Goal: Complete application form

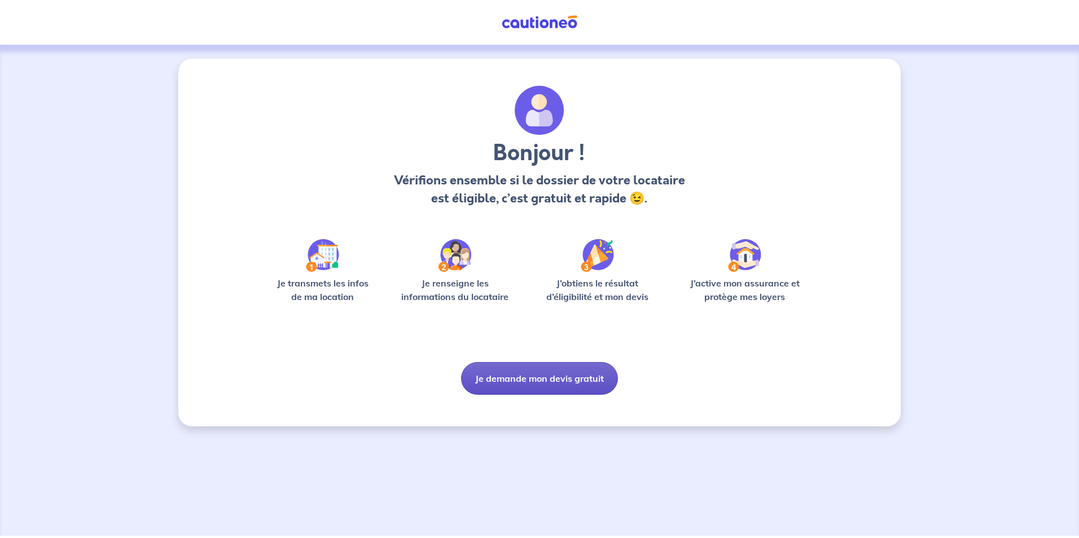
click at [553, 381] on button "Je demande mon devis gratuit" at bounding box center [539, 378] width 157 height 33
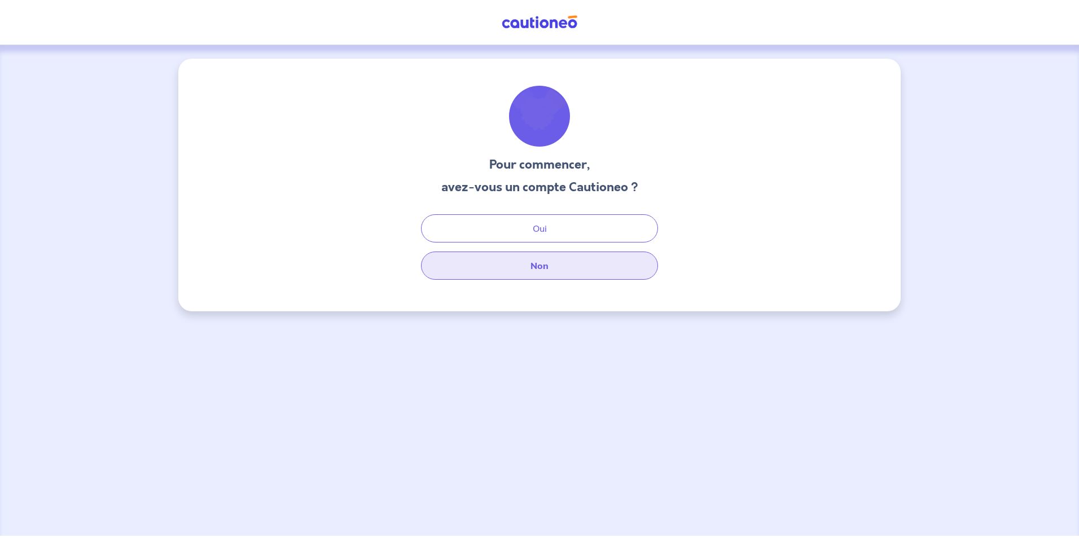
click at [551, 266] on button "Non" at bounding box center [539, 266] width 237 height 28
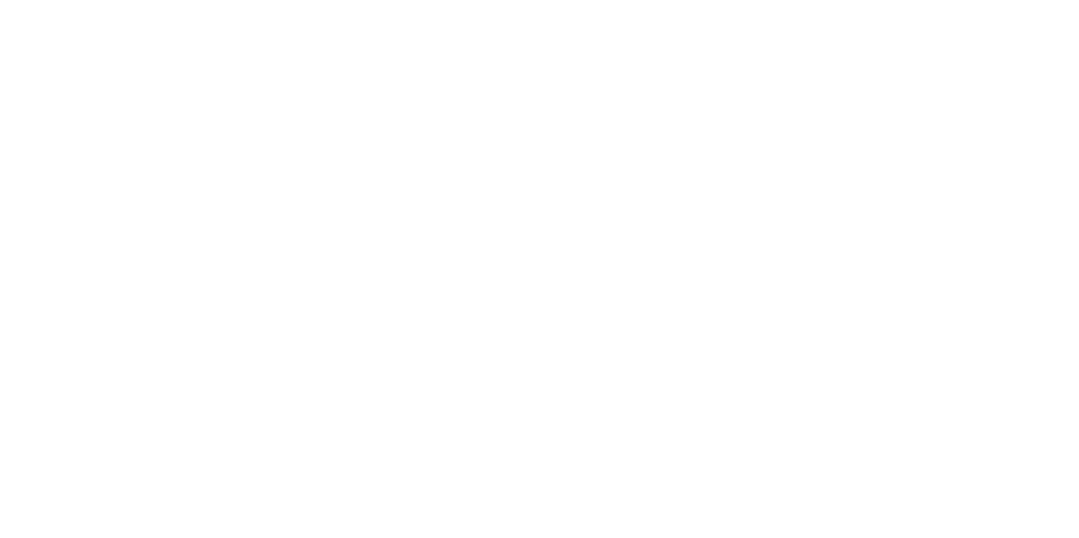
select select "FR"
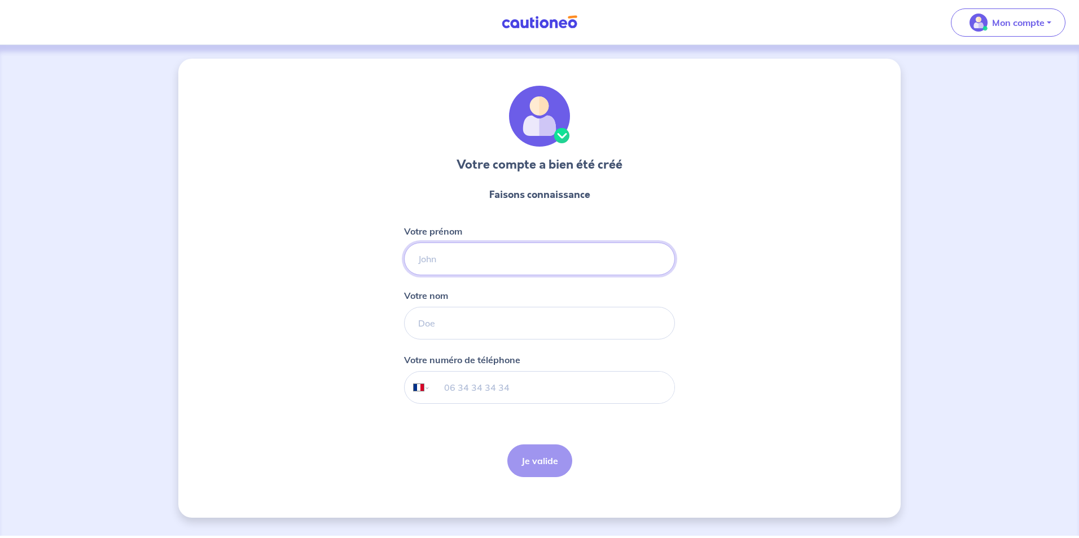
click at [431, 262] on input "Votre prénom" at bounding box center [539, 259] width 271 height 33
type input "[PERSON_NAME]"
type input "FAVRE"
click at [370, 278] on div "Votre compte a bien été créé Faisons connaissance Votre prénom [PERSON_NAME] no…" at bounding box center [539, 288] width 722 height 459
click at [472, 395] on input "tel" at bounding box center [553, 388] width 244 height 32
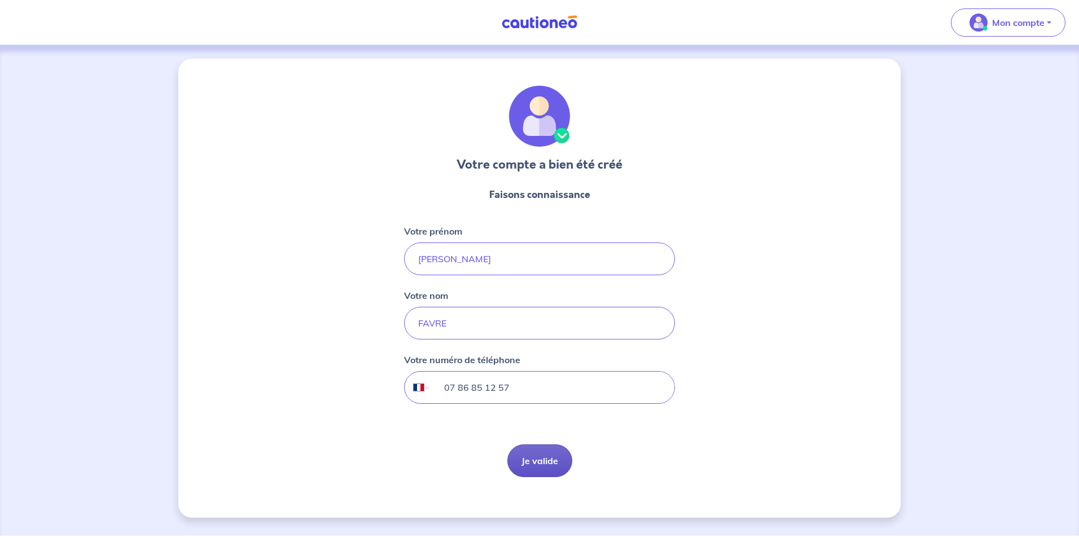
type input "07 86 85 12 57"
click at [538, 469] on button "Je valide" at bounding box center [539, 461] width 65 height 33
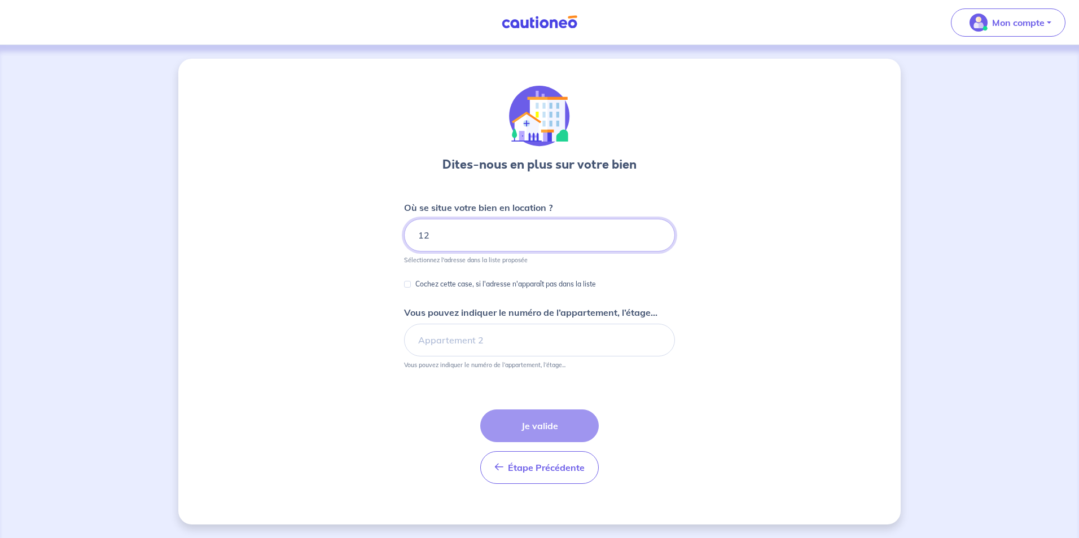
click at [448, 238] on input "12" at bounding box center [539, 235] width 271 height 33
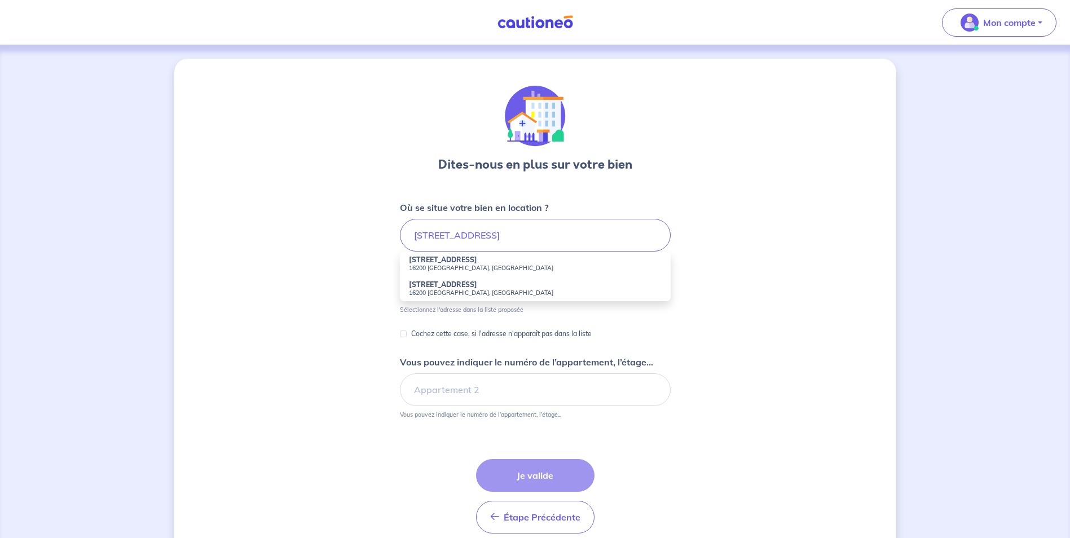
click at [482, 261] on li "[STREET_ADDRESS]" at bounding box center [535, 264] width 271 height 25
type input "[STREET_ADDRESS]"
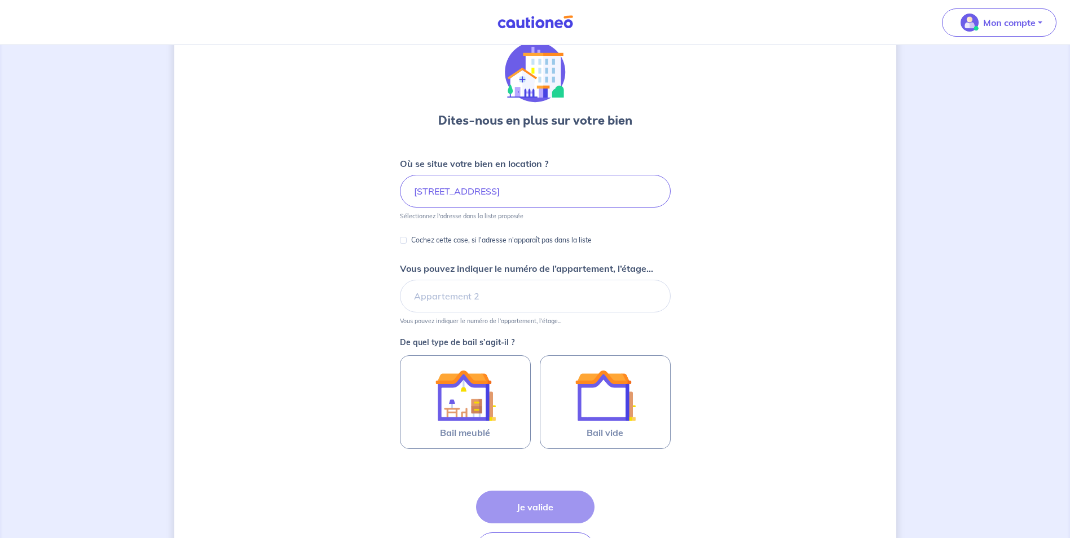
scroll to position [56, 0]
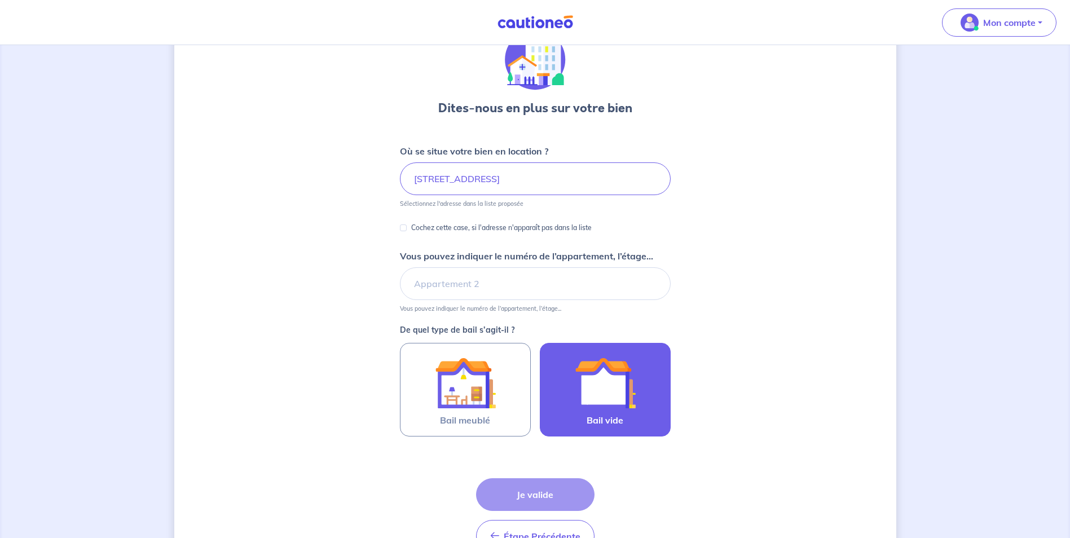
click at [631, 392] on img at bounding box center [605, 383] width 61 height 61
click at [0, 0] on input "Bail vide" at bounding box center [0, 0] width 0 height 0
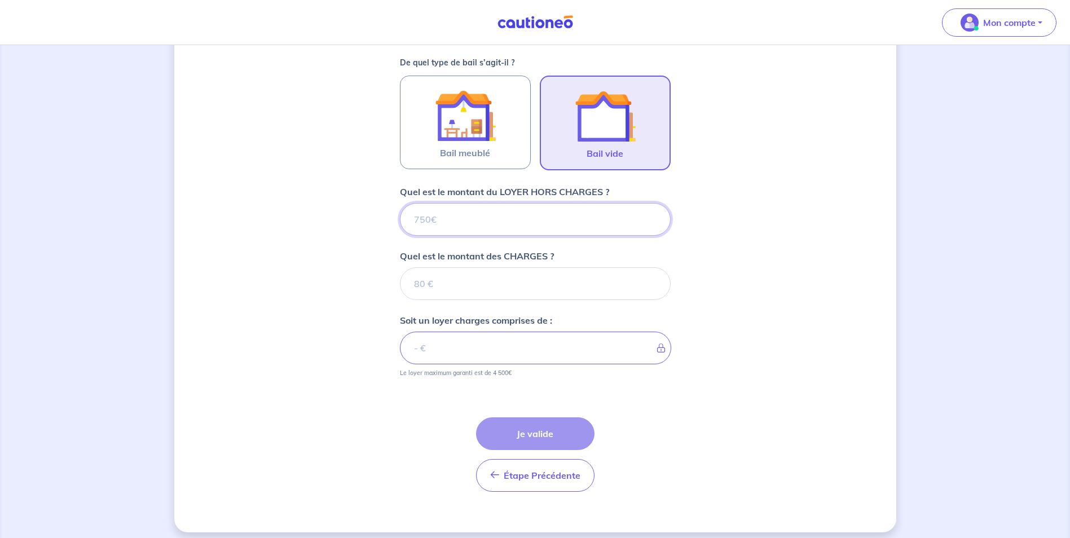
scroll to position [332, 0]
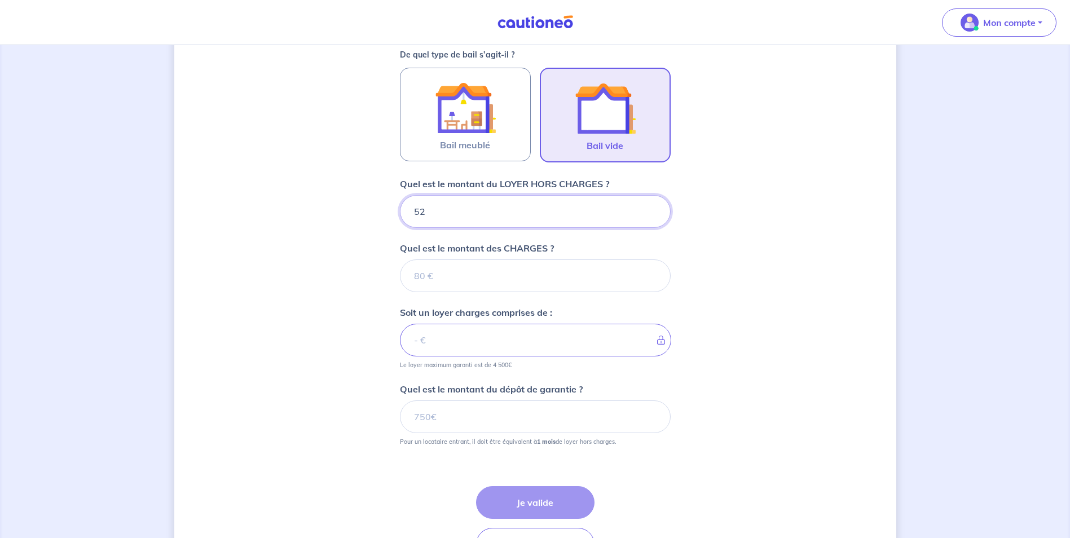
type input "520"
click at [494, 279] on input "Quel est le montant des CHARGES ?" at bounding box center [535, 276] width 271 height 33
type input "30"
type input "550"
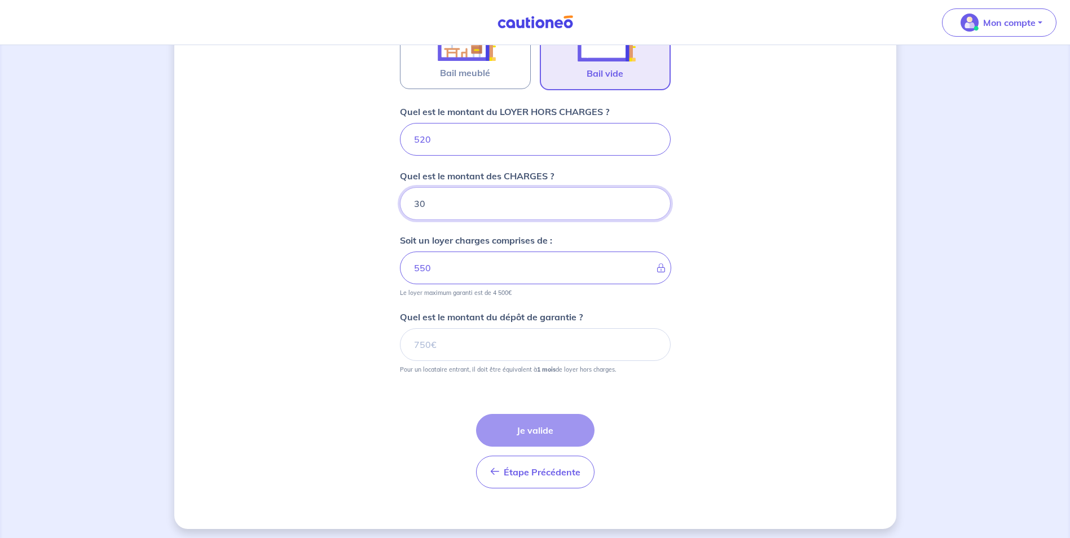
scroll to position [409, 0]
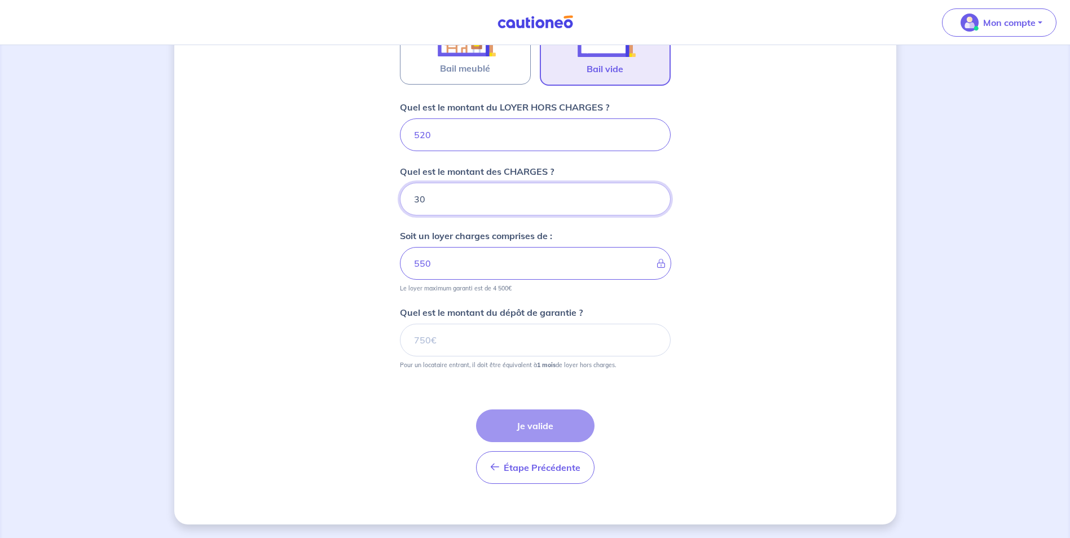
type input "30"
click at [416, 335] on input "Quel est le montant du dépôt de garantie ?" at bounding box center [535, 340] width 271 height 33
type input "520"
click at [568, 430] on button "Je valide" at bounding box center [535, 426] width 119 height 33
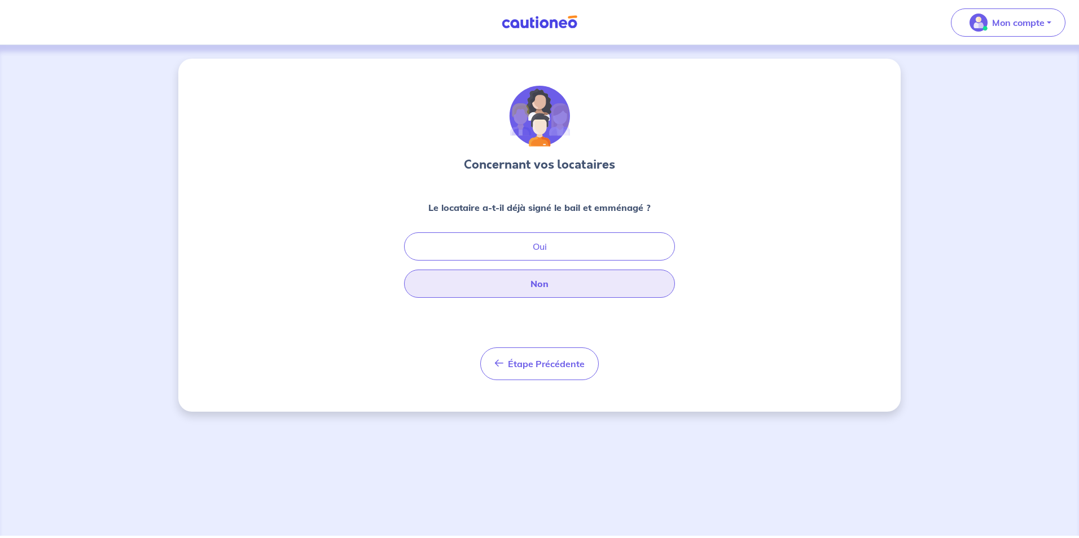
click at [588, 281] on button "Non" at bounding box center [539, 284] width 271 height 28
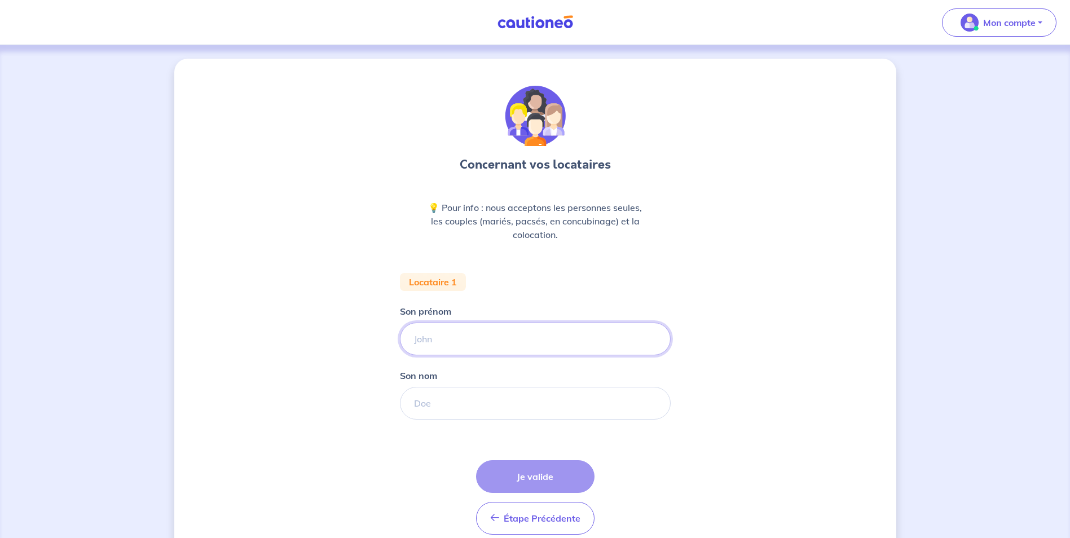
click at [515, 346] on input "Son prénom" at bounding box center [535, 339] width 271 height 33
type input "[PERSON_NAME]"
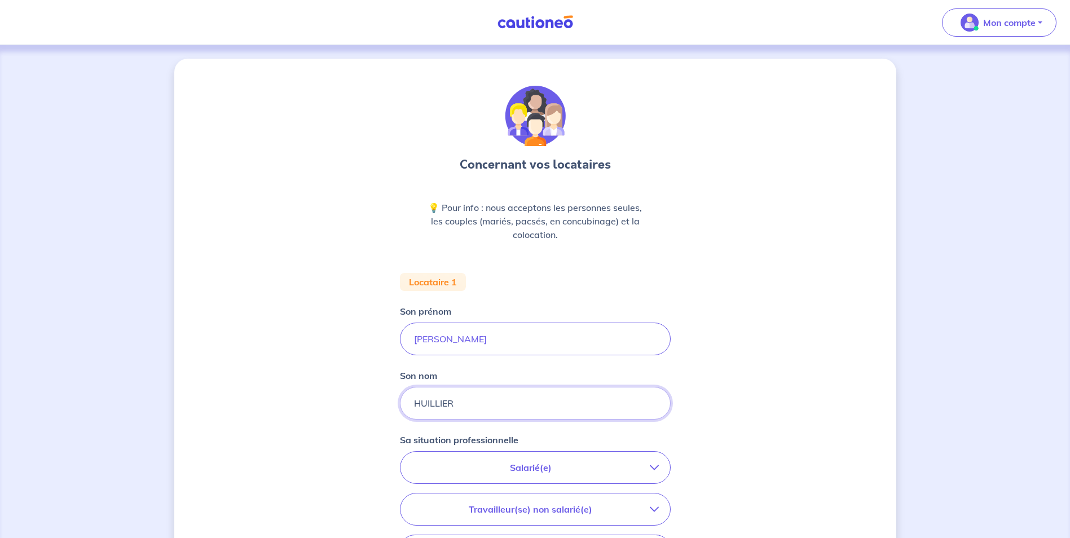
type input "HUILLIER"
click at [551, 464] on p "Salarié(e)" at bounding box center [531, 468] width 238 height 14
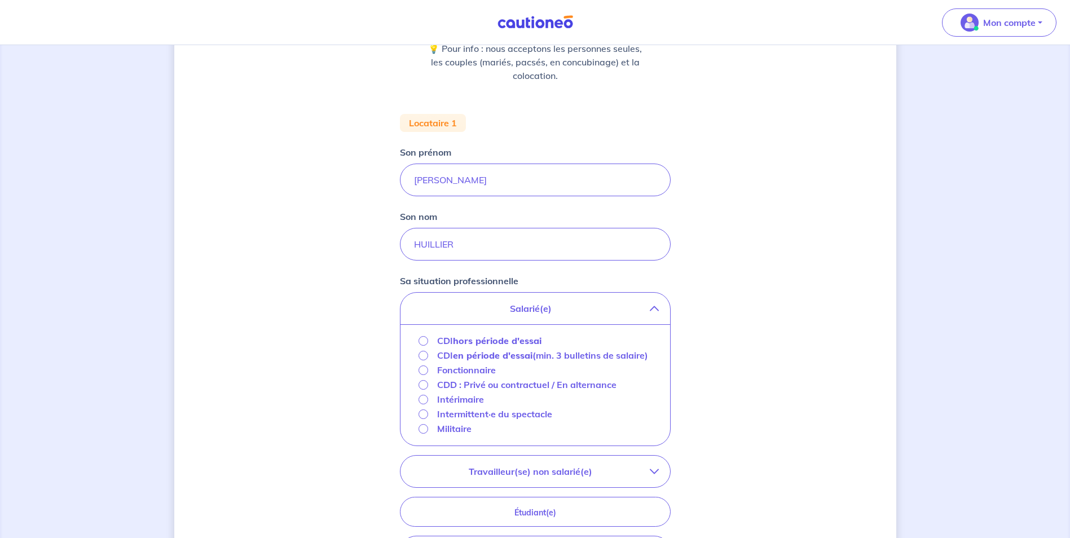
scroll to position [169, 0]
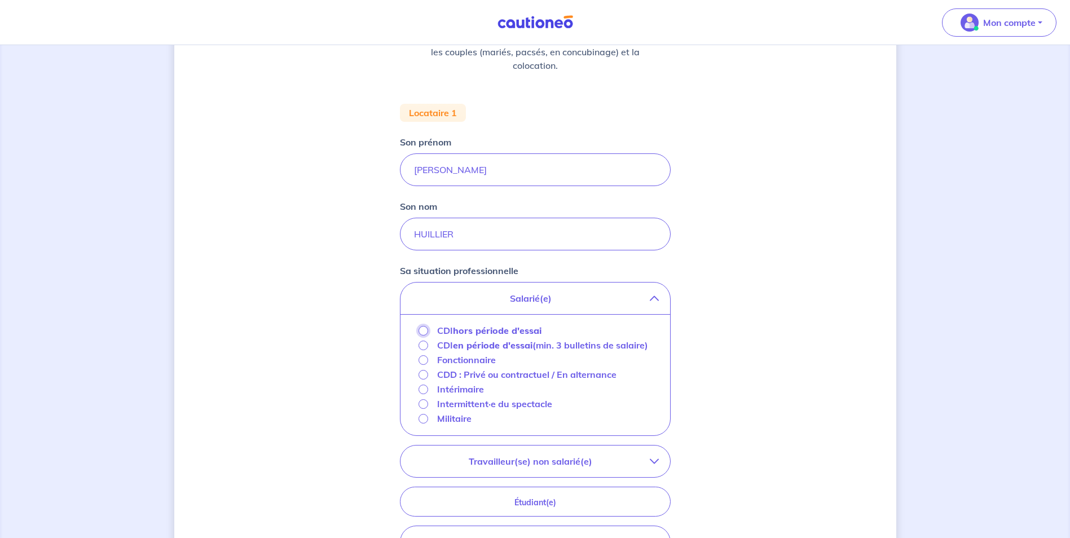
click at [424, 334] on input "CDI hors période d'essai" at bounding box center [424, 331] width 10 height 10
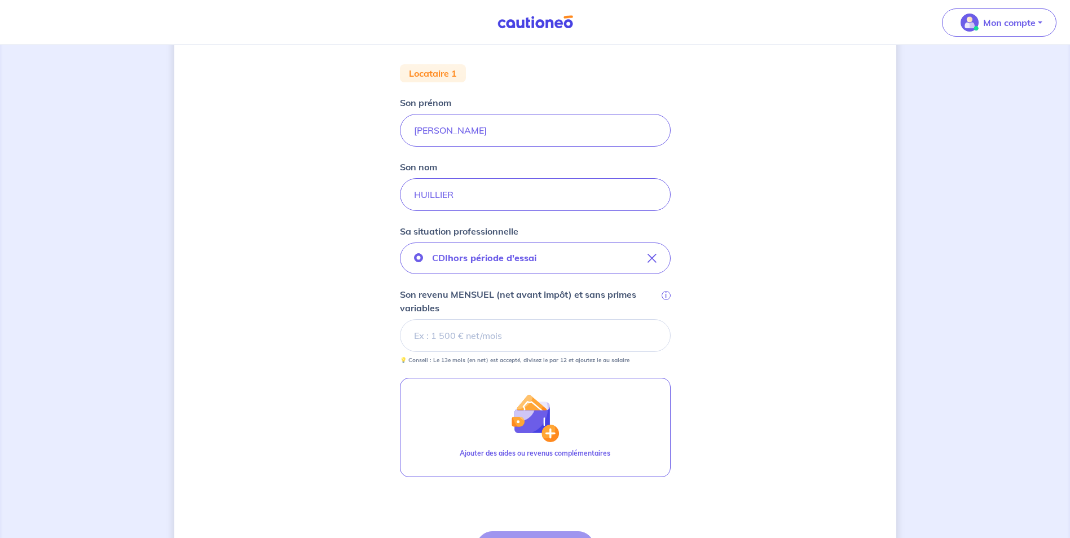
scroll to position [226, 0]
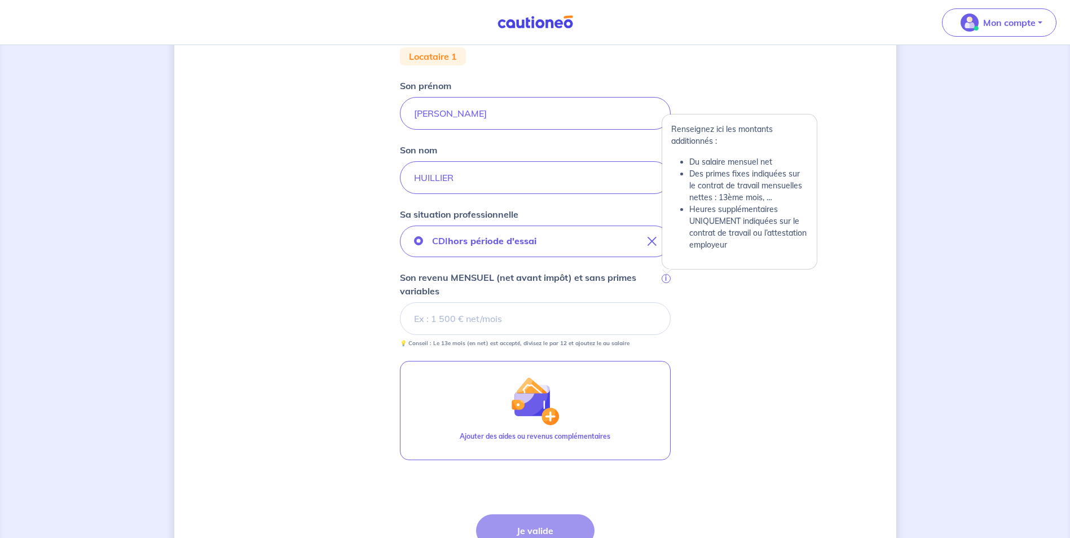
click at [666, 280] on span "i" at bounding box center [666, 278] width 9 height 9
click at [666, 302] on input "Son revenu MENSUEL (net avant impôt) et sans primes variables i" at bounding box center [535, 318] width 271 height 33
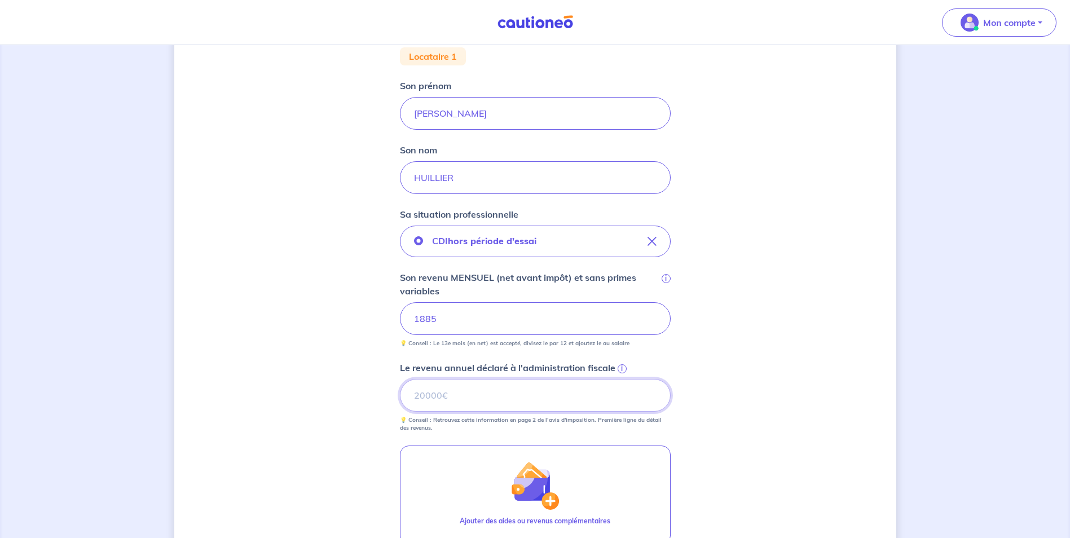
click at [501, 401] on input "Le revenu annuel déclaré à l'administration fiscale i" at bounding box center [535, 395] width 271 height 33
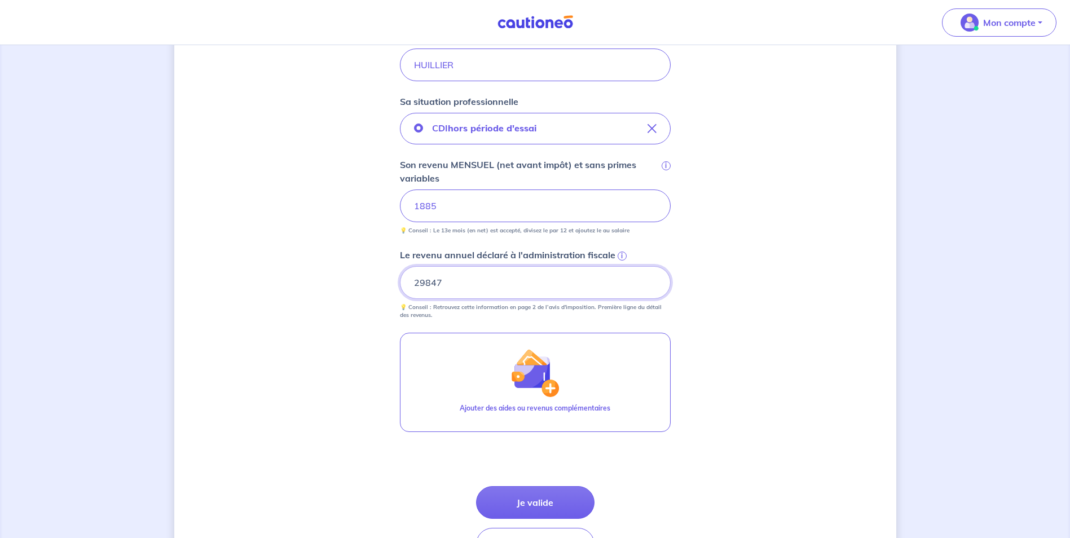
scroll to position [395, 0]
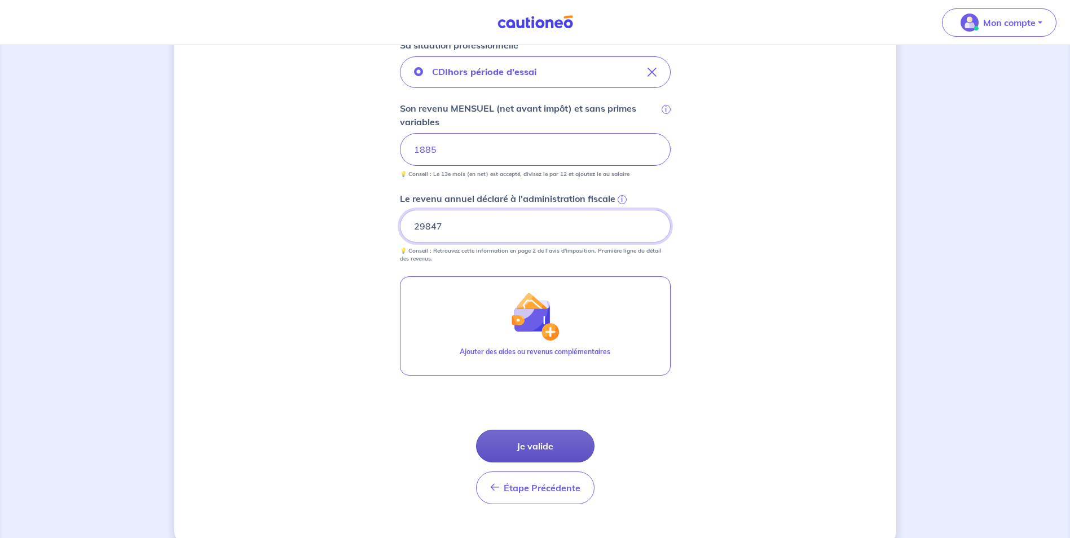
type input "29847"
click at [556, 444] on button "Je valide" at bounding box center [535, 446] width 119 height 33
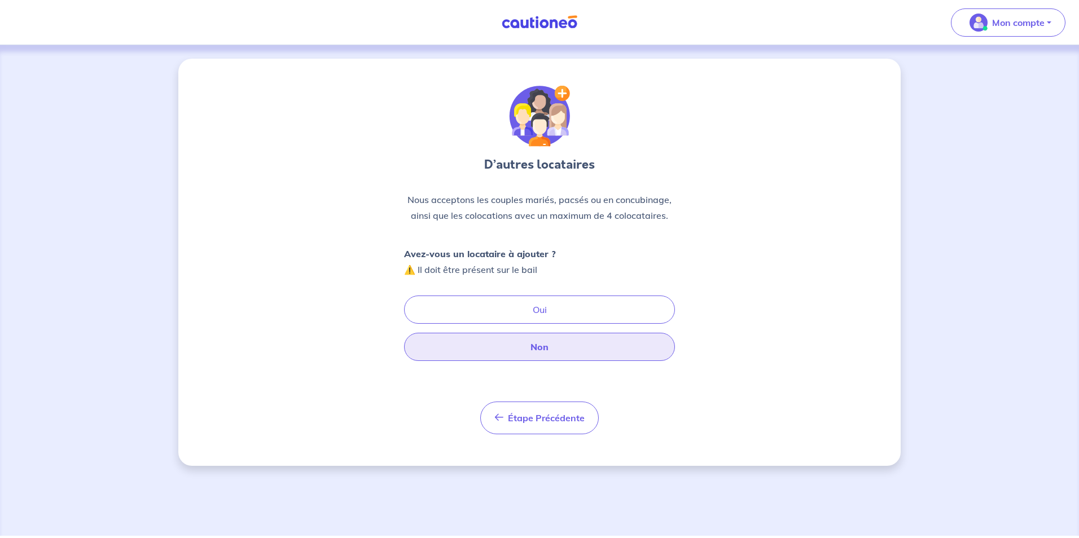
click at [543, 350] on button "Non" at bounding box center [539, 347] width 271 height 28
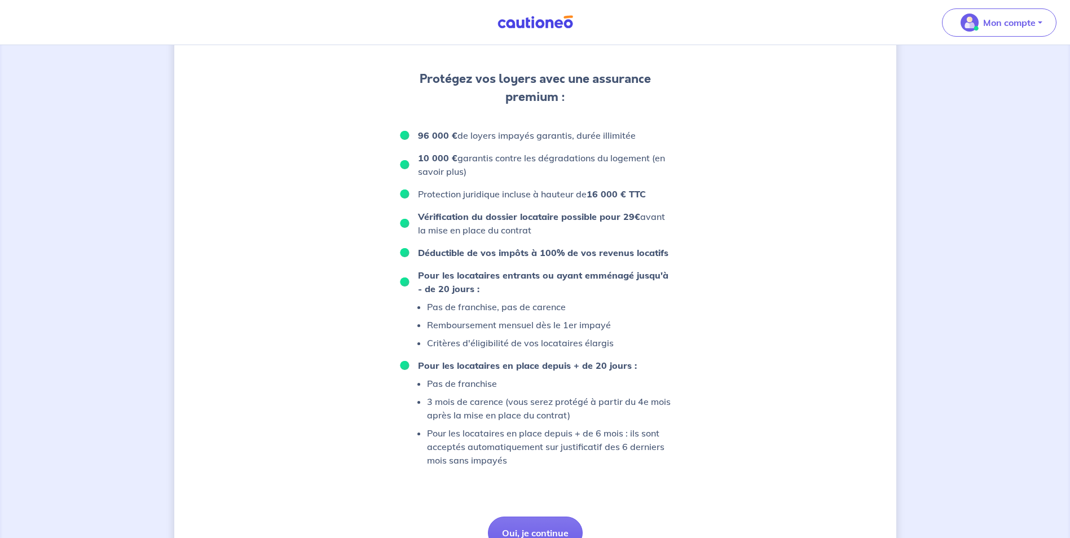
scroll to position [643, 0]
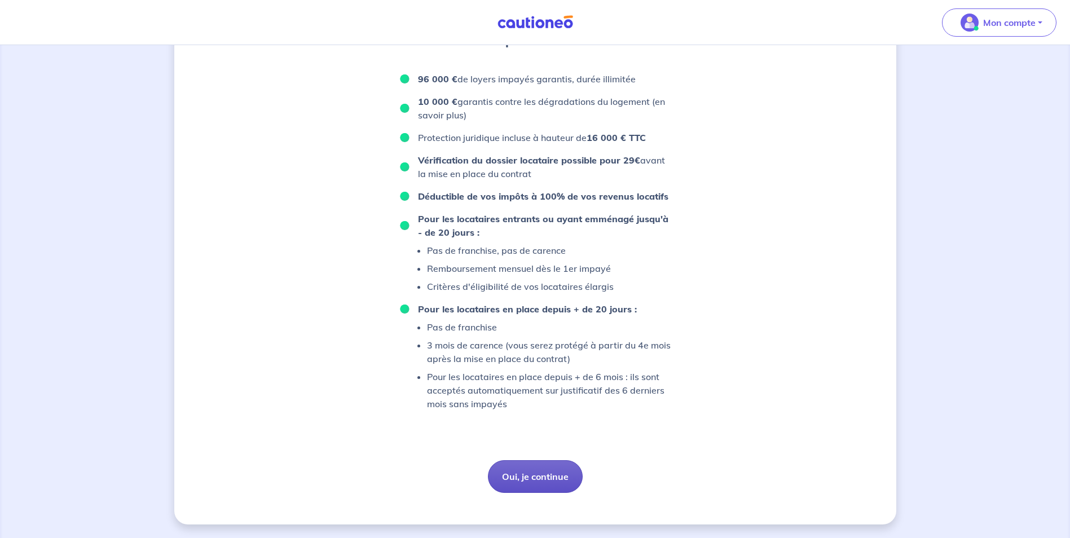
click at [497, 483] on button "Oui, je continue" at bounding box center [535, 476] width 95 height 33
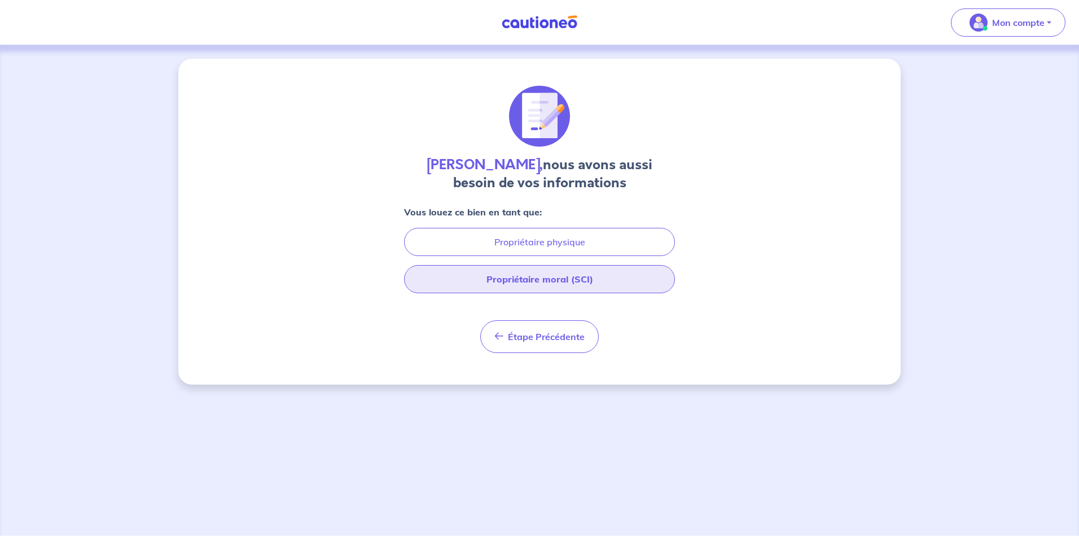
click at [547, 280] on button "Propriétaire moral (SCI)" at bounding box center [539, 279] width 271 height 28
